Goal: Transaction & Acquisition: Book appointment/travel/reservation

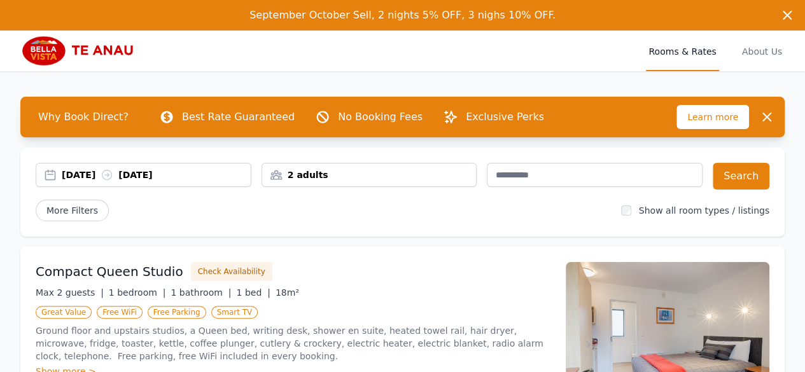
click at [325, 172] on div "2 adults" at bounding box center [369, 175] width 215 height 13
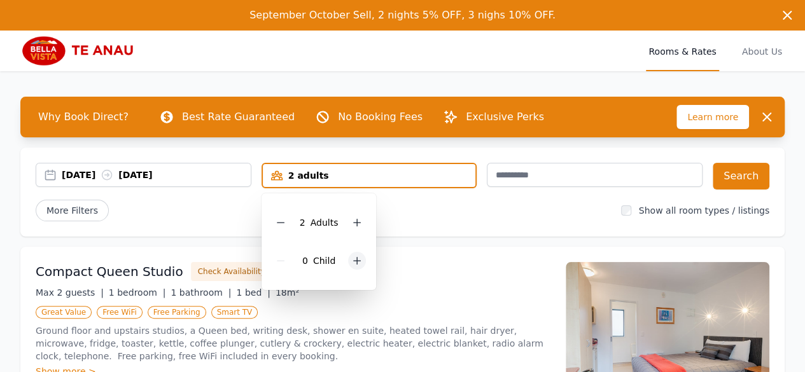
click at [356, 260] on icon at bounding box center [357, 261] width 7 height 7
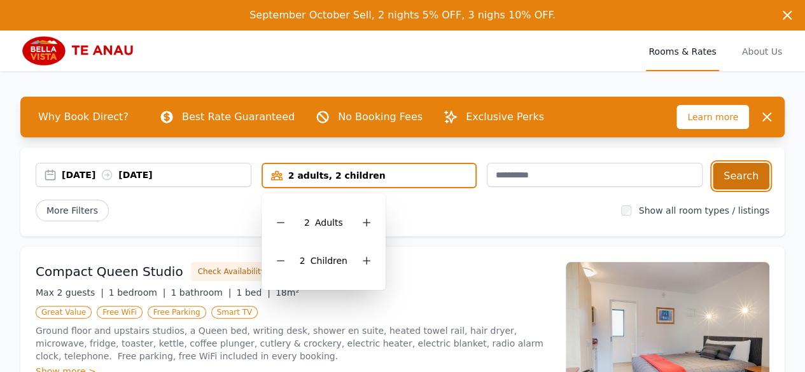
click at [757, 175] on button "Search" at bounding box center [741, 176] width 57 height 27
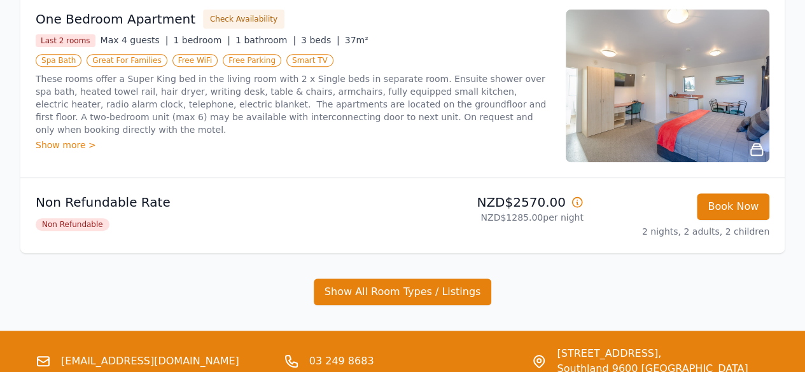
scroll to position [255, 0]
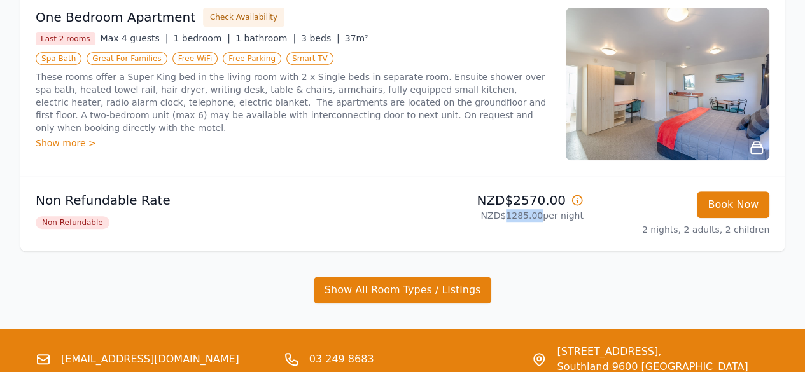
drag, startPoint x: 514, startPoint y: 215, endPoint x: 545, endPoint y: 221, distance: 31.1
click at [545, 221] on p "NZD$1285.00 per night" at bounding box center [496, 215] width 176 height 13
drag, startPoint x: 519, startPoint y: 203, endPoint x: 545, endPoint y: 197, distance: 26.9
click at [545, 197] on p "NZD$2570.00" at bounding box center [496, 201] width 176 height 18
copy p "2570"
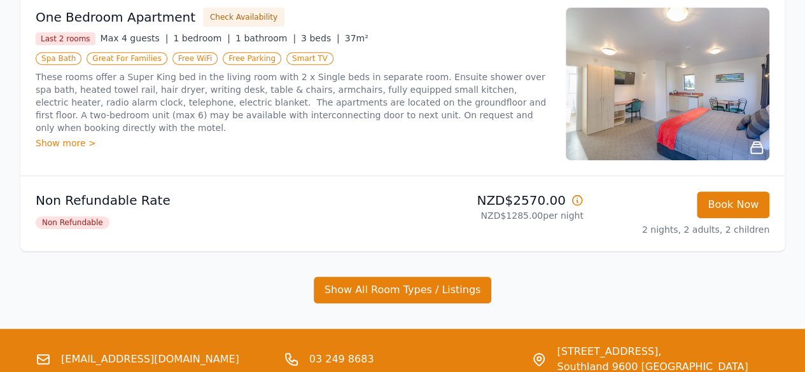
click at [349, 184] on li "Non Refundable Rate Non Refundable NZD$2570.00 NZD$1285.00 per night Book Now 2…" at bounding box center [402, 213] width 764 height 75
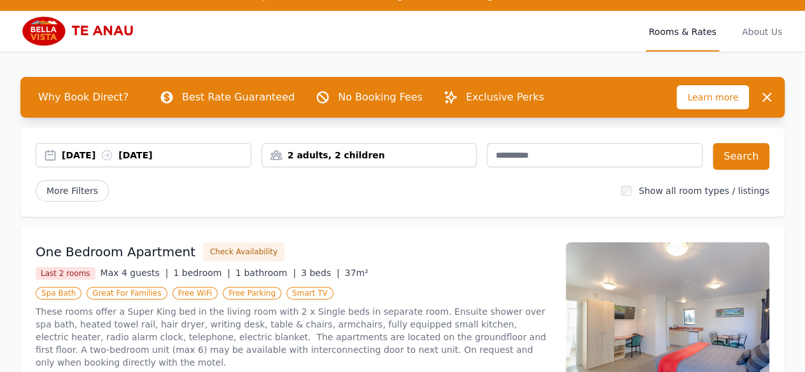
scroll to position [0, 0]
